Goal: Task Accomplishment & Management: Manage account settings

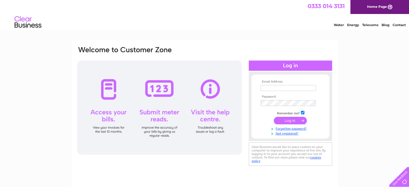
click at [279, 87] on input "text" at bounding box center [288, 88] width 55 height 6
type input "hanif.younus@gmail.com"
click at [296, 123] on input "submit" at bounding box center [290, 121] width 33 height 8
click at [290, 121] on input "submit" at bounding box center [290, 121] width 33 height 8
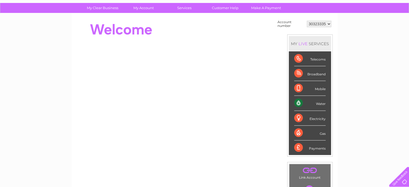
scroll to position [54, 0]
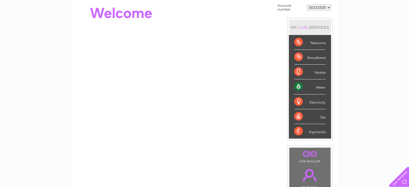
click at [320, 86] on div "Water" at bounding box center [309, 86] width 31 height 15
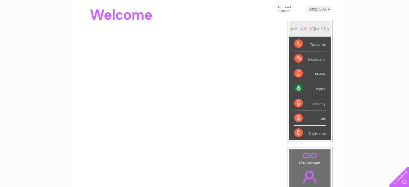
scroll to position [160, 0]
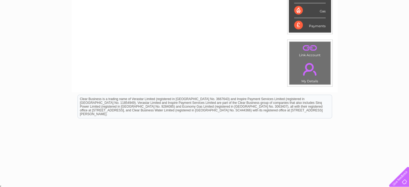
click at [304, 77] on link "." at bounding box center [310, 69] width 38 height 19
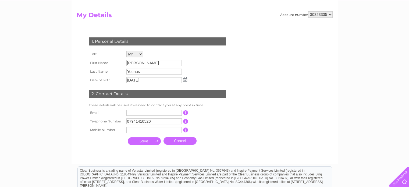
scroll to position [54, 0]
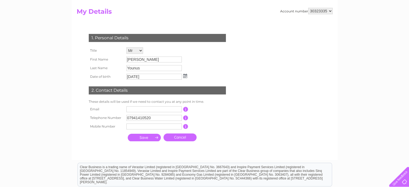
click at [156, 77] on input "03/08/1973" at bounding box center [153, 77] width 55 height 6
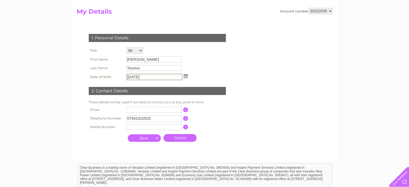
click at [187, 76] on img at bounding box center [186, 76] width 4 height 4
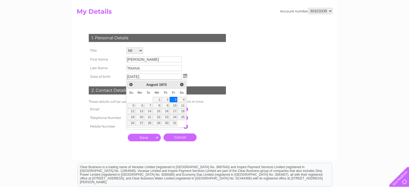
click at [131, 84] on span "Prev" at bounding box center [131, 84] width 4 height 4
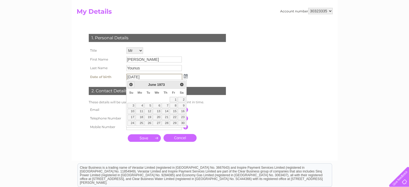
click at [131, 84] on span "Prev" at bounding box center [131, 84] width 4 height 4
click at [130, 84] on span "Prev" at bounding box center [131, 84] width 4 height 4
click at [157, 79] on input "03/08/1973" at bounding box center [154, 77] width 56 height 6
type input "0"
type input "[DATE]"
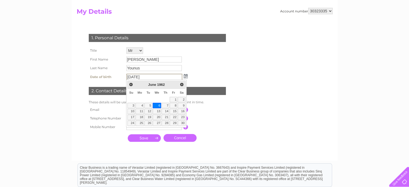
click at [218, 67] on div "1. Personal Details Title Mr Mrs Ms Miss Dr Rev Prof Other First Name Muhammad …" at bounding box center [159, 87] width 164 height 116
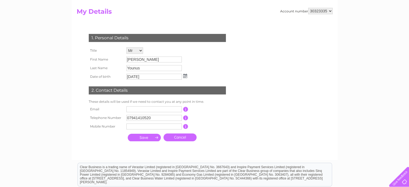
click at [145, 126] on input "text" at bounding box center [153, 127] width 55 height 6
type input "07941410520"
type input "hanif.younus@gmail.com"
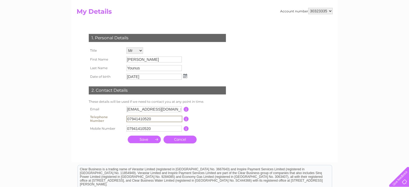
drag, startPoint x: 156, startPoint y: 117, endPoint x: 75, endPoint y: 107, distance: 80.9
click at [81, 110] on div "1. Personal Details Title Mr Mrs Ms Miss Dr Rev Prof Other First Name Muhammad …" at bounding box center [159, 87] width 164 height 117
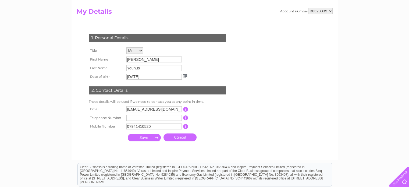
drag, startPoint x: 230, startPoint y: 118, endPoint x: 232, endPoint y: 121, distance: 2.9
click at [230, 118] on td "This should be a valid landline telephone number starting with either 01, 02, 0…" at bounding box center [209, 118] width 43 height 9
click at [143, 135] on input "submit" at bounding box center [144, 138] width 33 height 8
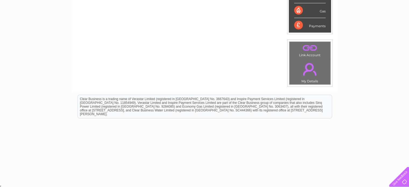
scroll to position [79, 0]
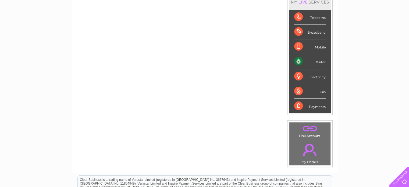
click at [318, 62] on div "Water" at bounding box center [309, 61] width 31 height 15
click at [301, 61] on div "Water" at bounding box center [309, 61] width 31 height 15
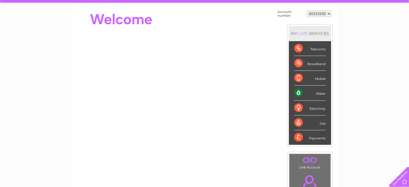
scroll to position [54, 0]
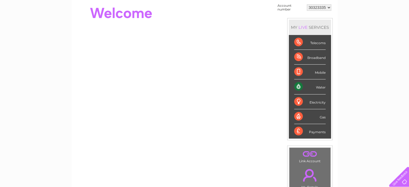
click at [307, 87] on div "Water" at bounding box center [309, 86] width 31 height 15
click at [315, 72] on div "Mobile" at bounding box center [309, 72] width 31 height 15
click at [300, 133] on div "Payments" at bounding box center [309, 131] width 31 height 15
click at [308, 132] on div "Payments" at bounding box center [309, 131] width 31 height 15
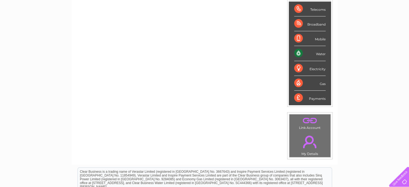
scroll to position [108, 0]
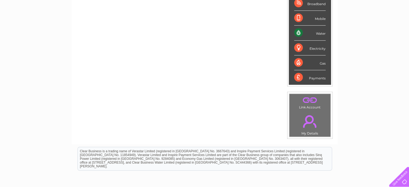
click at [312, 108] on td ". Link Account" at bounding box center [310, 102] width 42 height 17
click at [305, 119] on link "." at bounding box center [310, 121] width 38 height 19
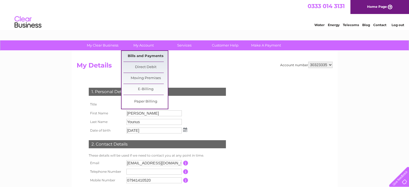
click at [147, 54] on link "Bills and Payments" at bounding box center [146, 56] width 44 height 11
click at [147, 55] on link "Bills and Payments" at bounding box center [146, 56] width 44 height 11
click at [143, 65] on link "Direct Debit" at bounding box center [146, 67] width 44 height 11
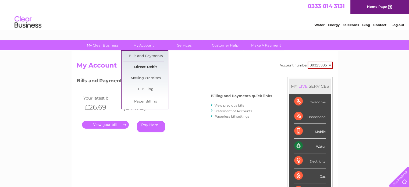
click at [148, 65] on link "Direct Debit" at bounding box center [146, 67] width 44 height 11
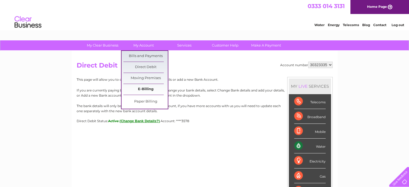
click at [144, 87] on link "E-Billing" at bounding box center [146, 89] width 44 height 11
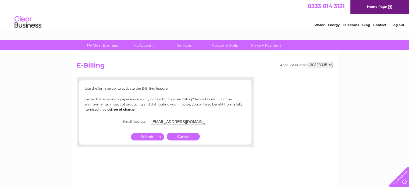
click at [146, 136] on input "submit" at bounding box center [147, 137] width 33 height 8
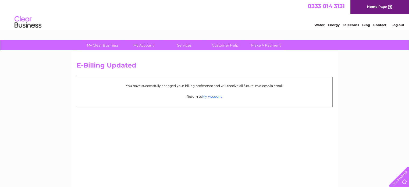
click at [214, 97] on link "My Account" at bounding box center [212, 96] width 20 height 4
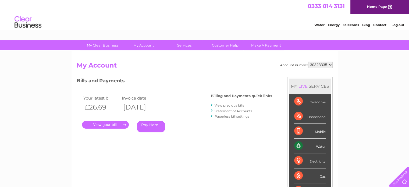
click at [112, 125] on link "." at bounding box center [105, 125] width 47 height 8
